Goal: Transaction & Acquisition: Download file/media

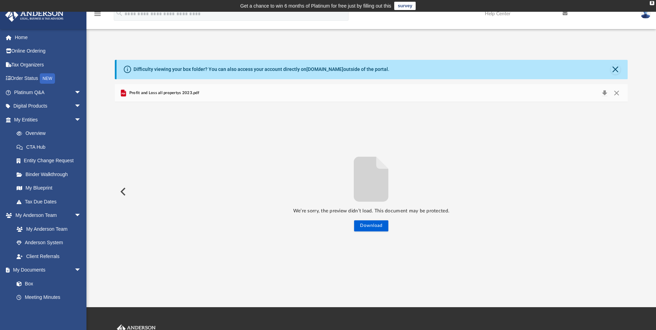
scroll to position [152, 508]
click at [617, 94] on button "Close" at bounding box center [617, 93] width 12 height 10
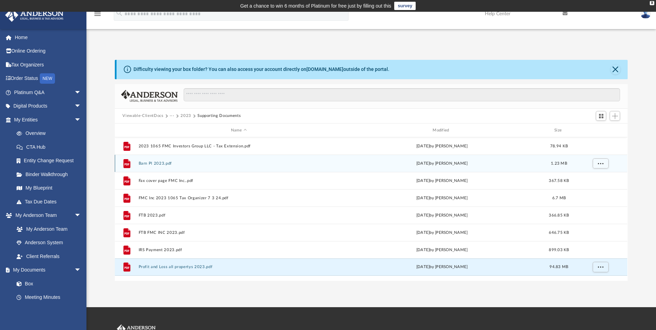
click at [161, 164] on button "Barn Pl 2023.pdf" at bounding box center [239, 163] width 200 height 4
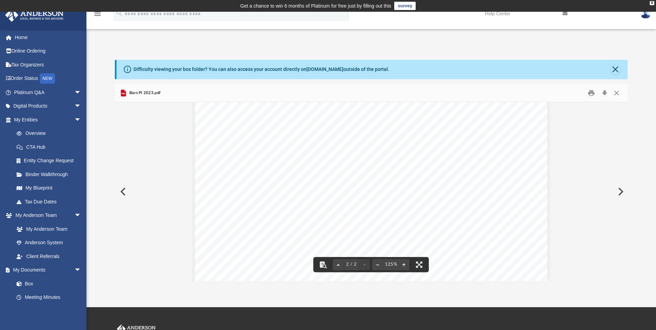
scroll to position [755, 0]
click at [615, 94] on button "Close" at bounding box center [617, 93] width 12 height 11
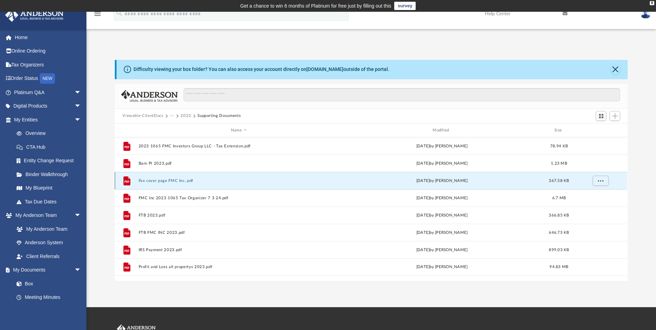
click at [177, 182] on button "Fax cover page FMC Inc..pdf" at bounding box center [239, 181] width 200 height 4
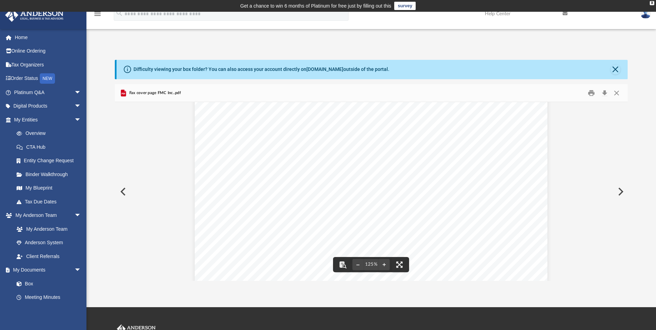
scroll to position [288, 0]
click at [618, 92] on button "Close" at bounding box center [617, 93] width 12 height 11
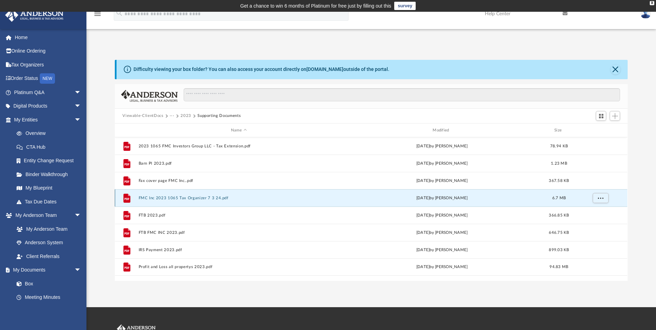
click at [178, 199] on button "FMC Inc 2023 1065 Tax Organizer 7 3 24.pdf" at bounding box center [239, 198] width 200 height 4
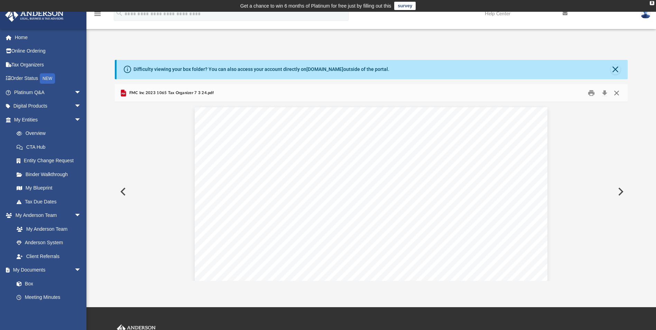
click at [616, 93] on button "Close" at bounding box center [617, 93] width 12 height 11
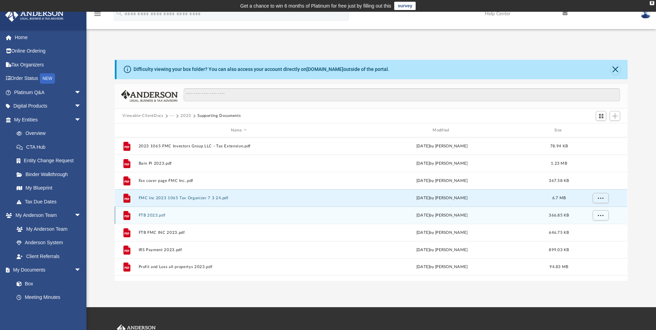
click at [165, 218] on button "FTB 2023.pdf" at bounding box center [239, 215] width 200 height 4
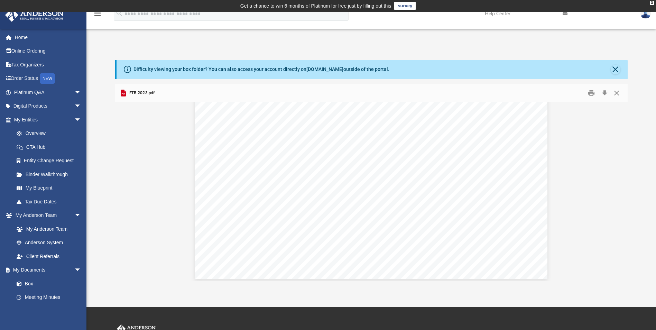
scroll to position [317, 0]
click at [619, 93] on button "Close" at bounding box center [617, 93] width 12 height 11
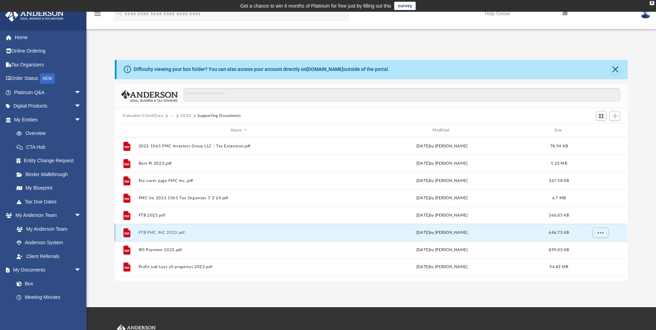
click at [150, 233] on button "FTB FMC INC 2023.pdf" at bounding box center [239, 232] width 200 height 4
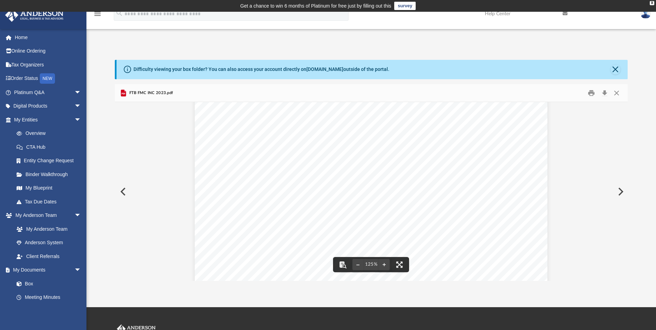
scroll to position [110, 0]
click at [617, 92] on button "Close" at bounding box center [617, 93] width 12 height 11
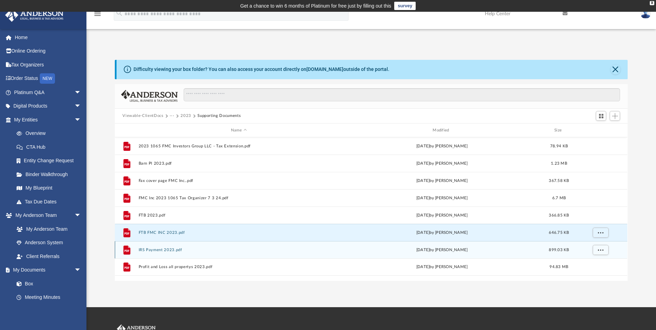
click at [182, 252] on button "IRS Payment 2023.pdf" at bounding box center [239, 250] width 200 height 4
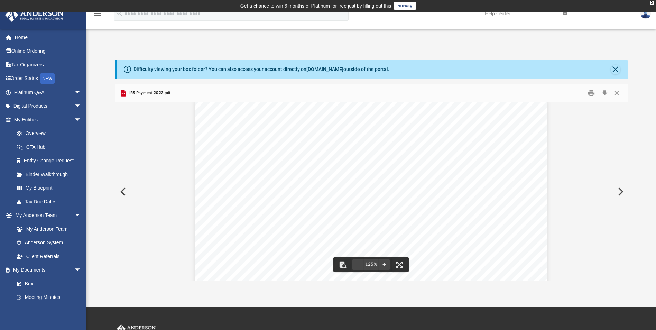
scroll to position [0, 0]
click at [618, 93] on button "Close" at bounding box center [617, 93] width 12 height 11
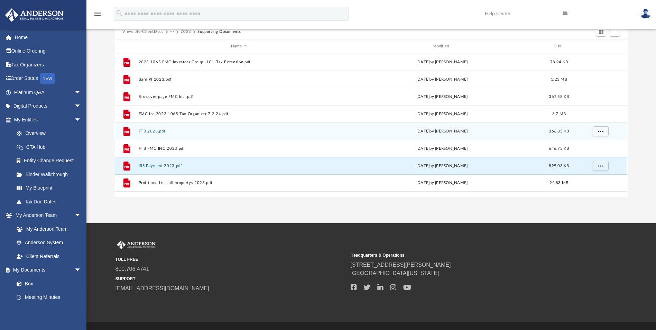
scroll to position [101, 0]
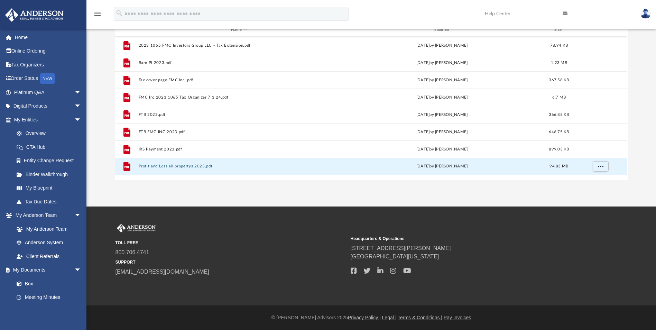
click at [174, 166] on button "Profit and Loss all propertys 2023.pdf" at bounding box center [239, 166] width 200 height 4
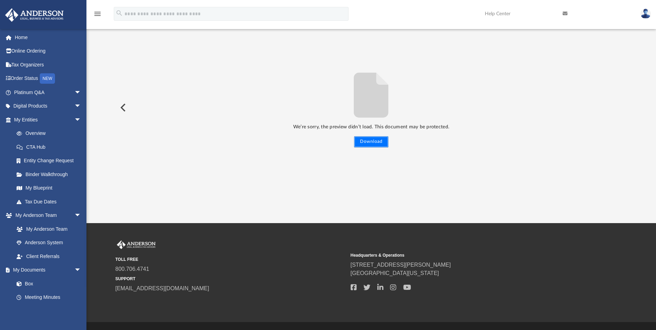
click at [365, 140] on button "Download" at bounding box center [371, 141] width 34 height 11
